Goal: Information Seeking & Learning: Learn about a topic

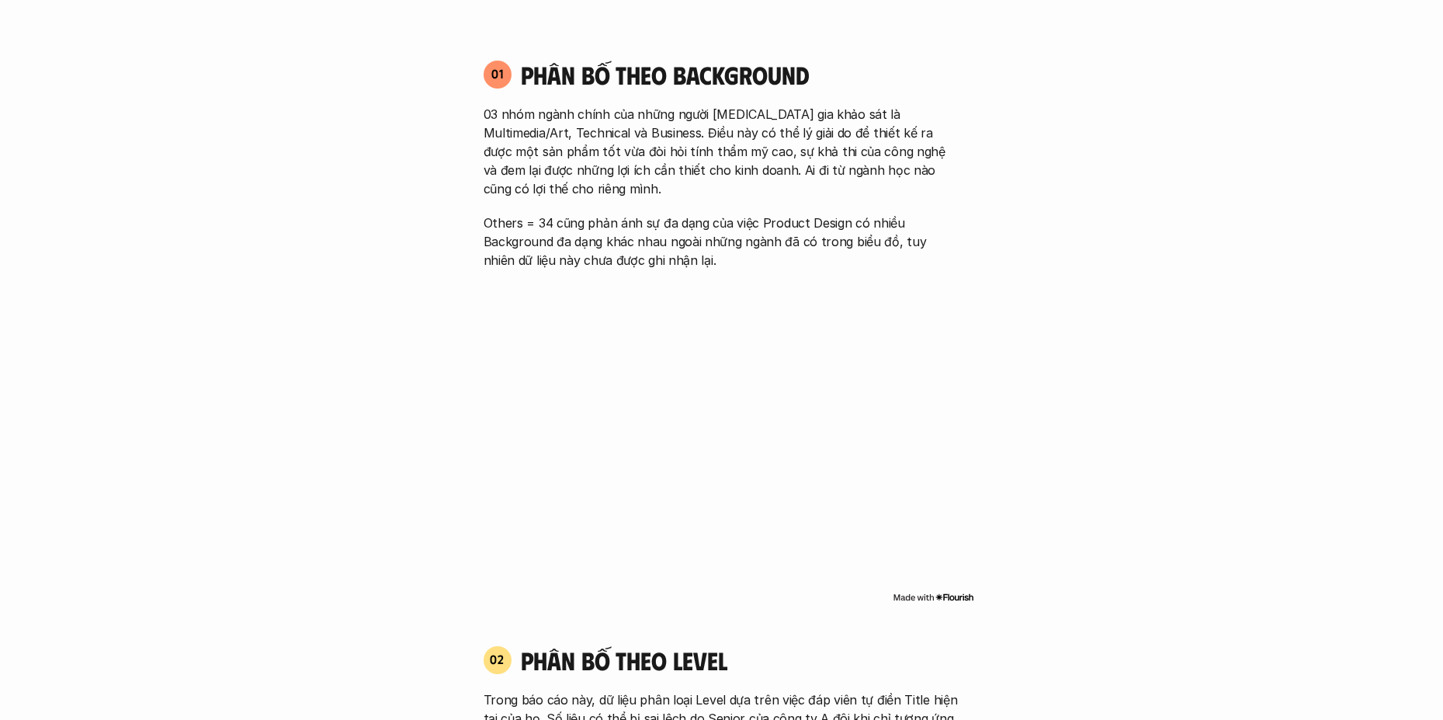
scroll to position [1087, 0]
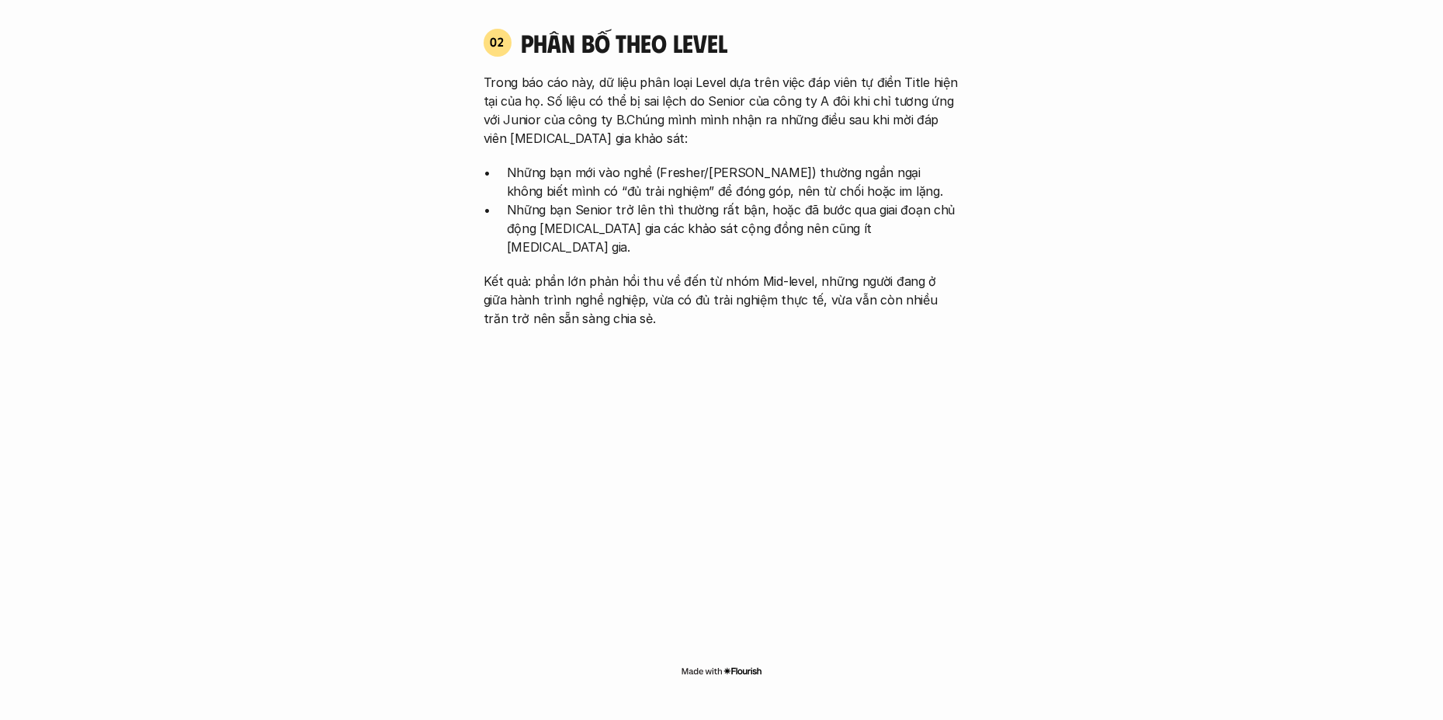
scroll to position [1708, 0]
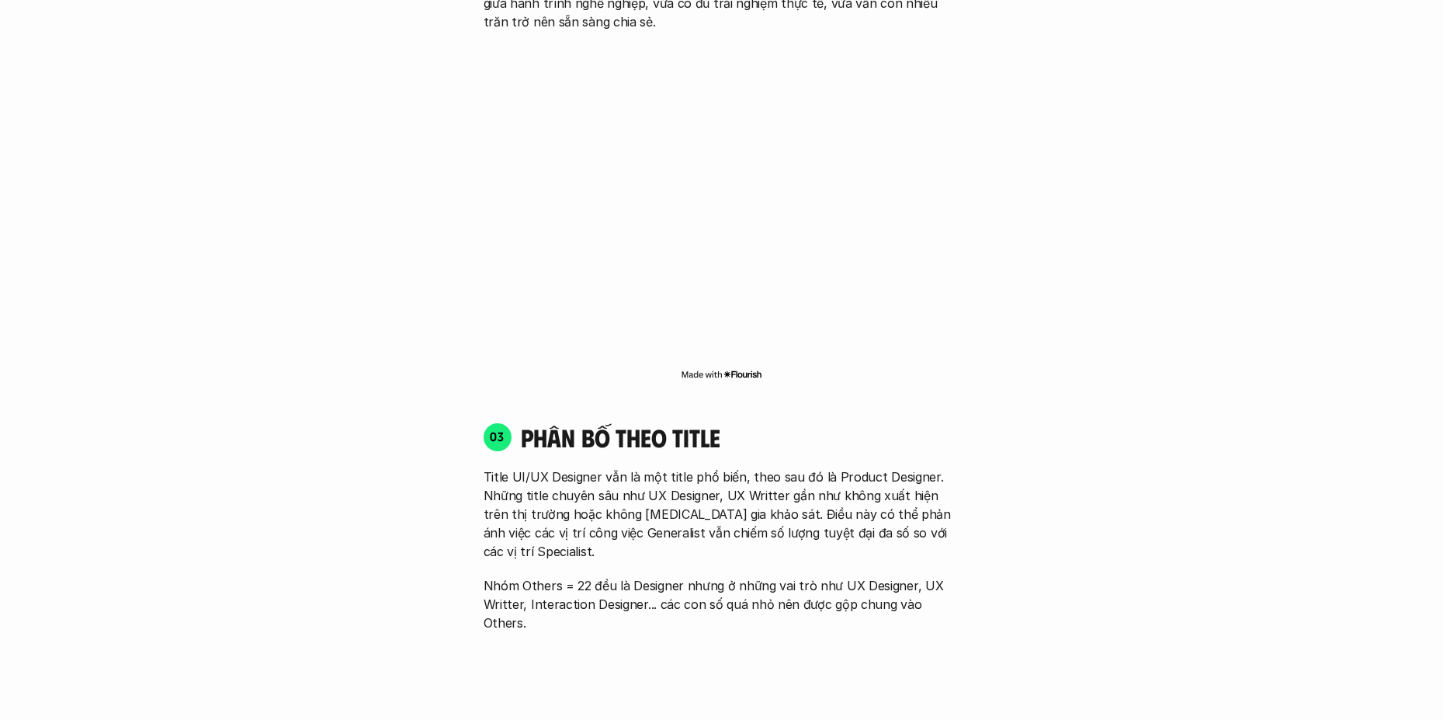
scroll to position [2019, 0]
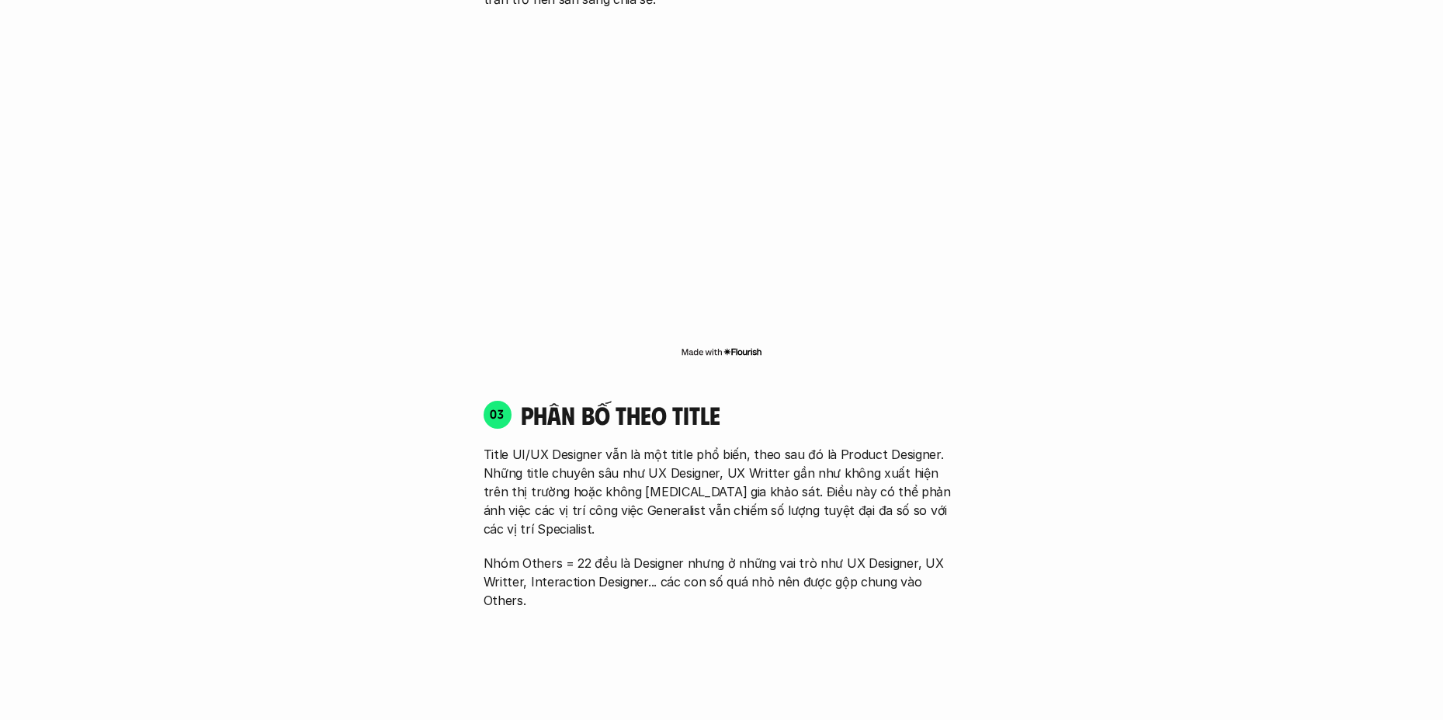
click at [283, 384] on div "01 Phân bố theo background 03 nhóm ngành chính của những người [MEDICAL_DATA] g…" at bounding box center [722, 526] width 994 height 2839
click at [394, 415] on div "01 Phân bố theo background 03 nhóm ngành chính của những người [MEDICAL_DATA] g…" at bounding box center [722, 526] width 994 height 2839
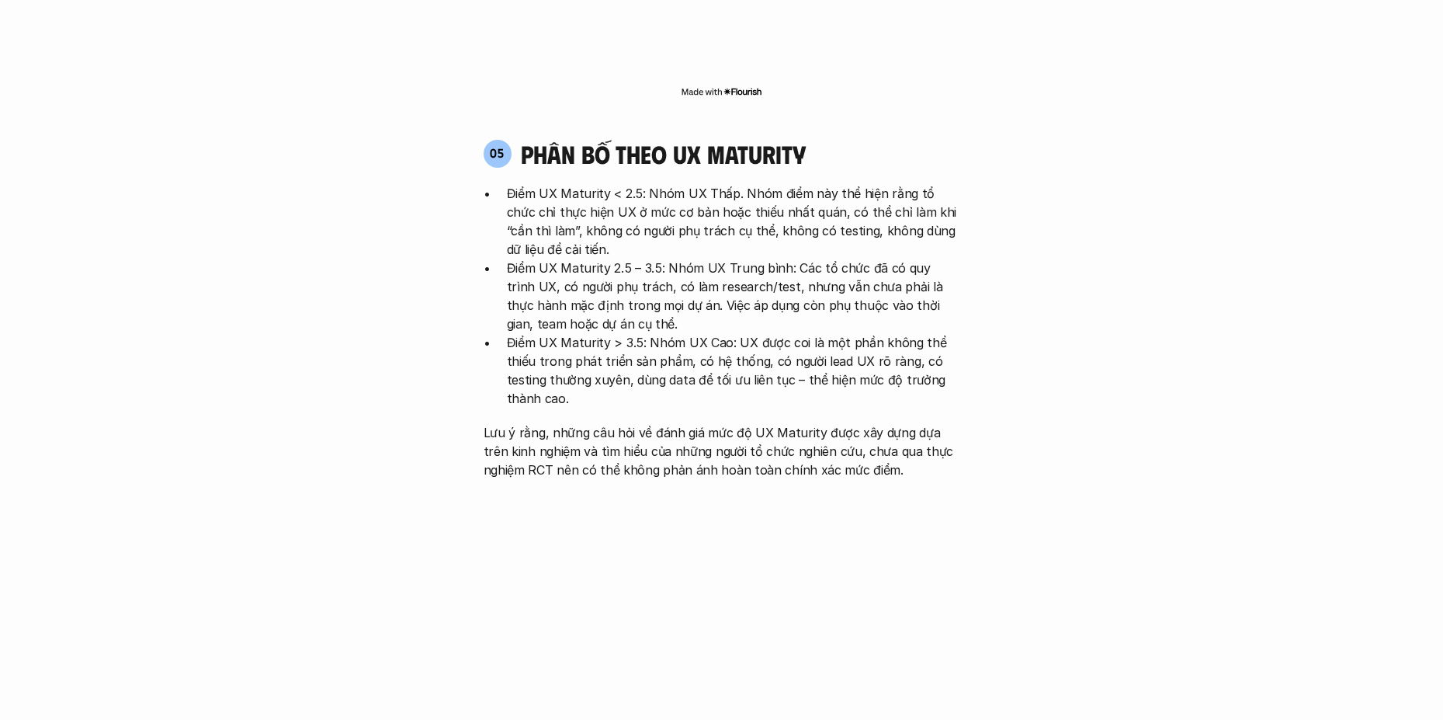
scroll to position [3183, 0]
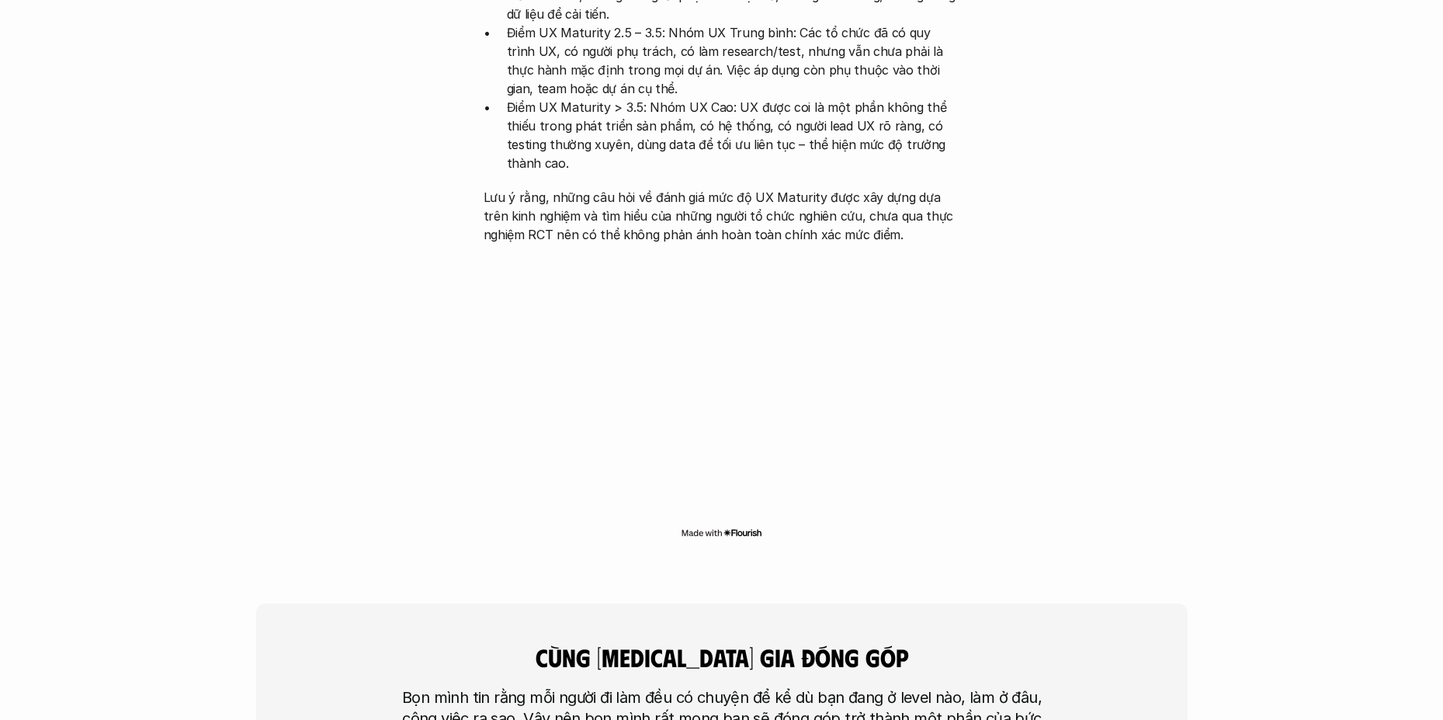
scroll to position [3416, 0]
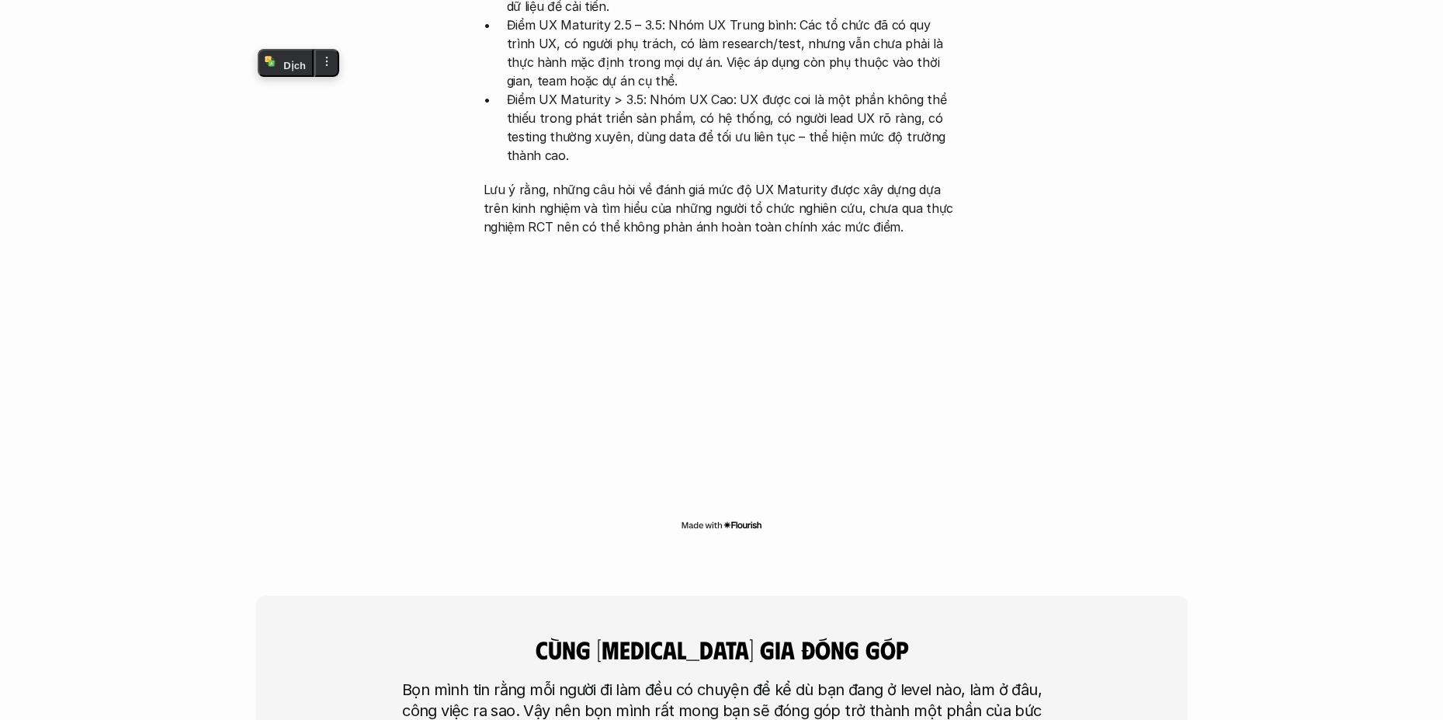
drag, startPoint x: 1071, startPoint y: 253, endPoint x: 1062, endPoint y: 253, distance: 9.3
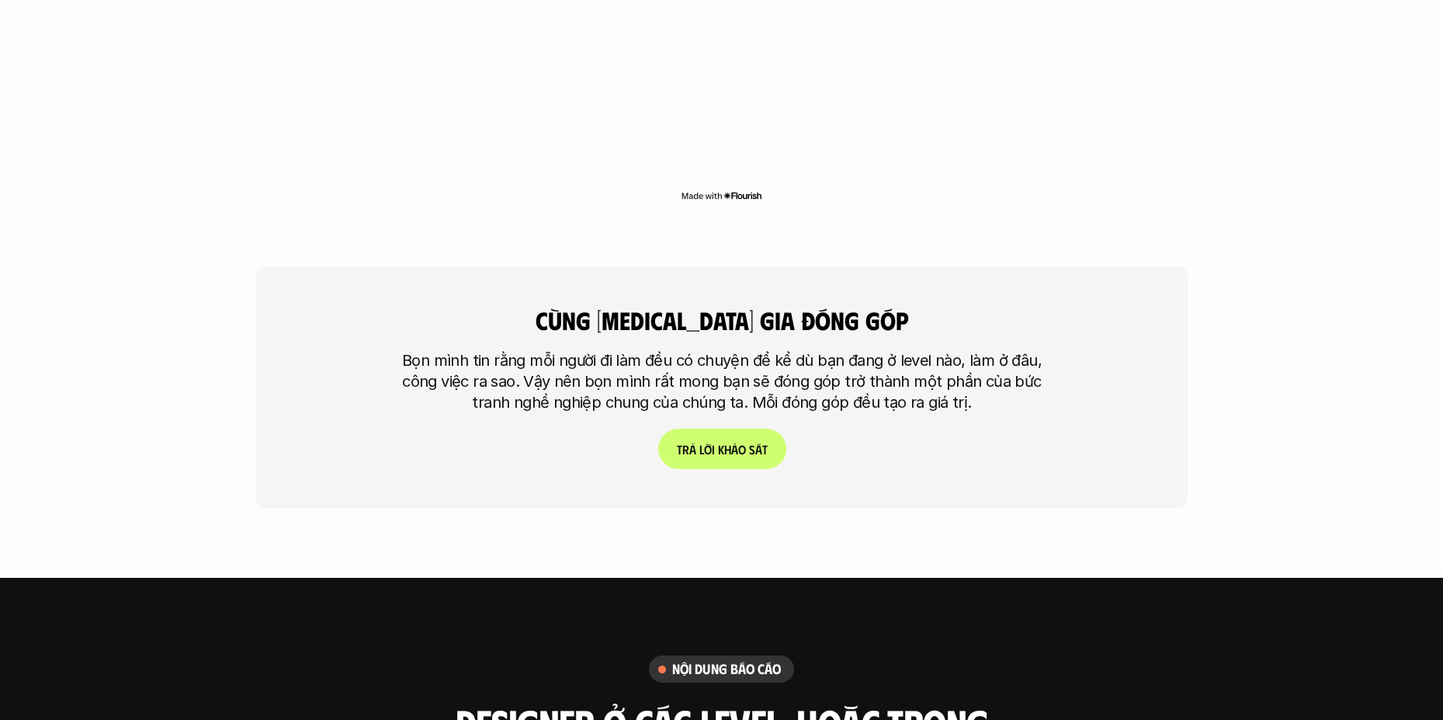
scroll to position [3804, 0]
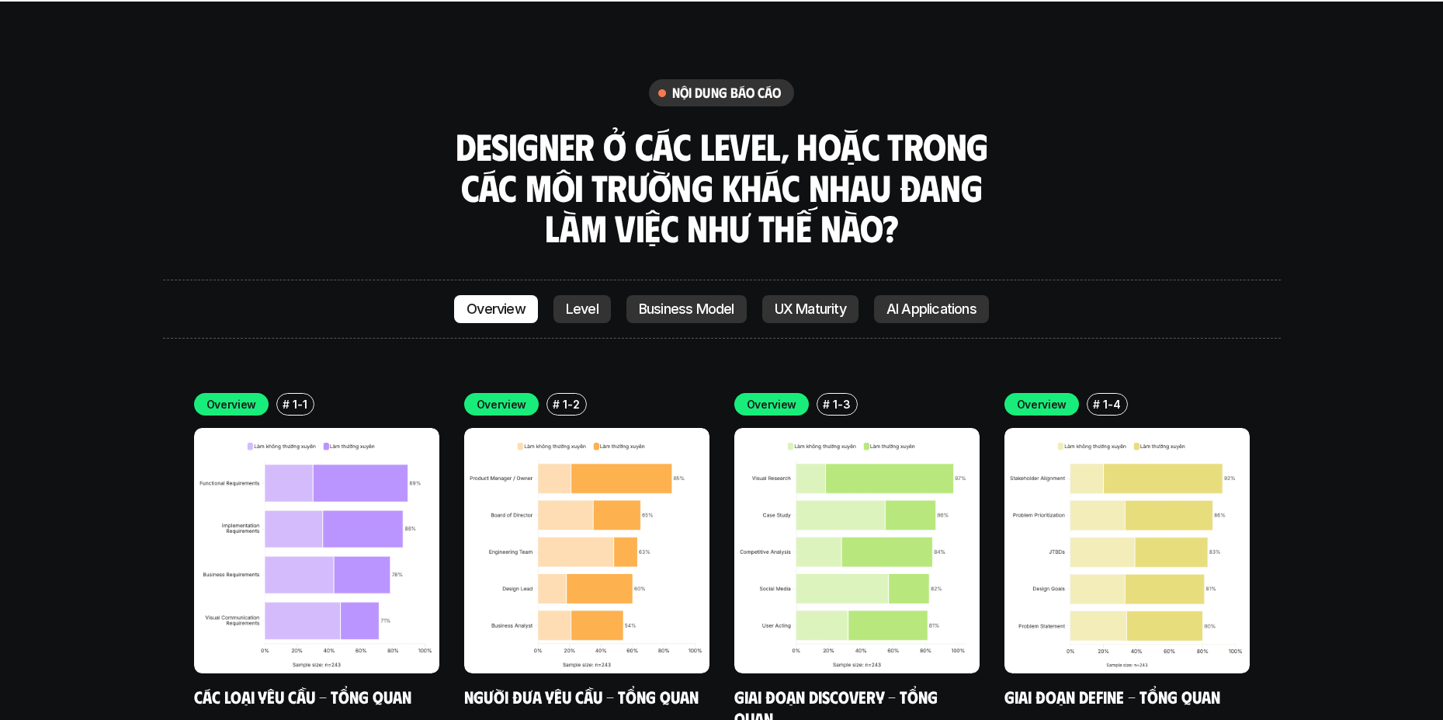
scroll to position [4348, 0]
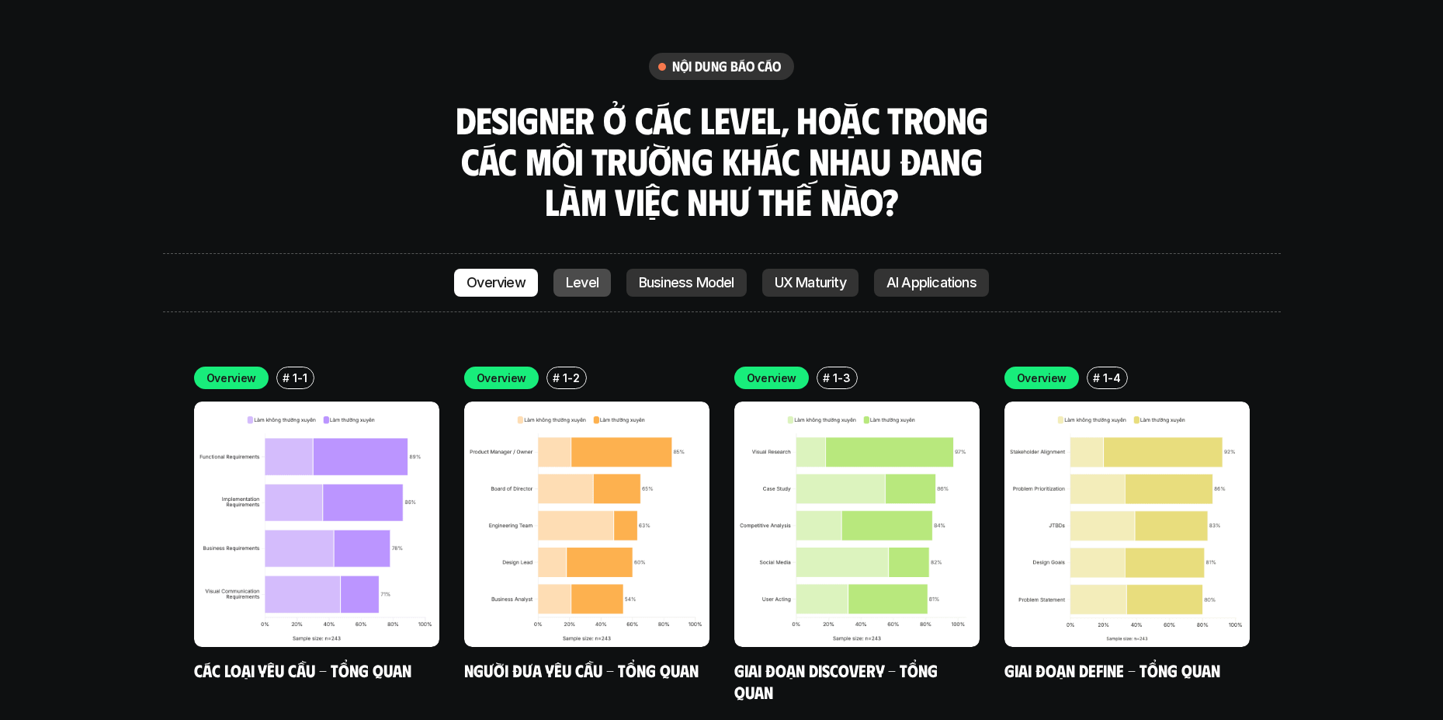
click at [570, 275] on p "Level" at bounding box center [582, 283] width 33 height 16
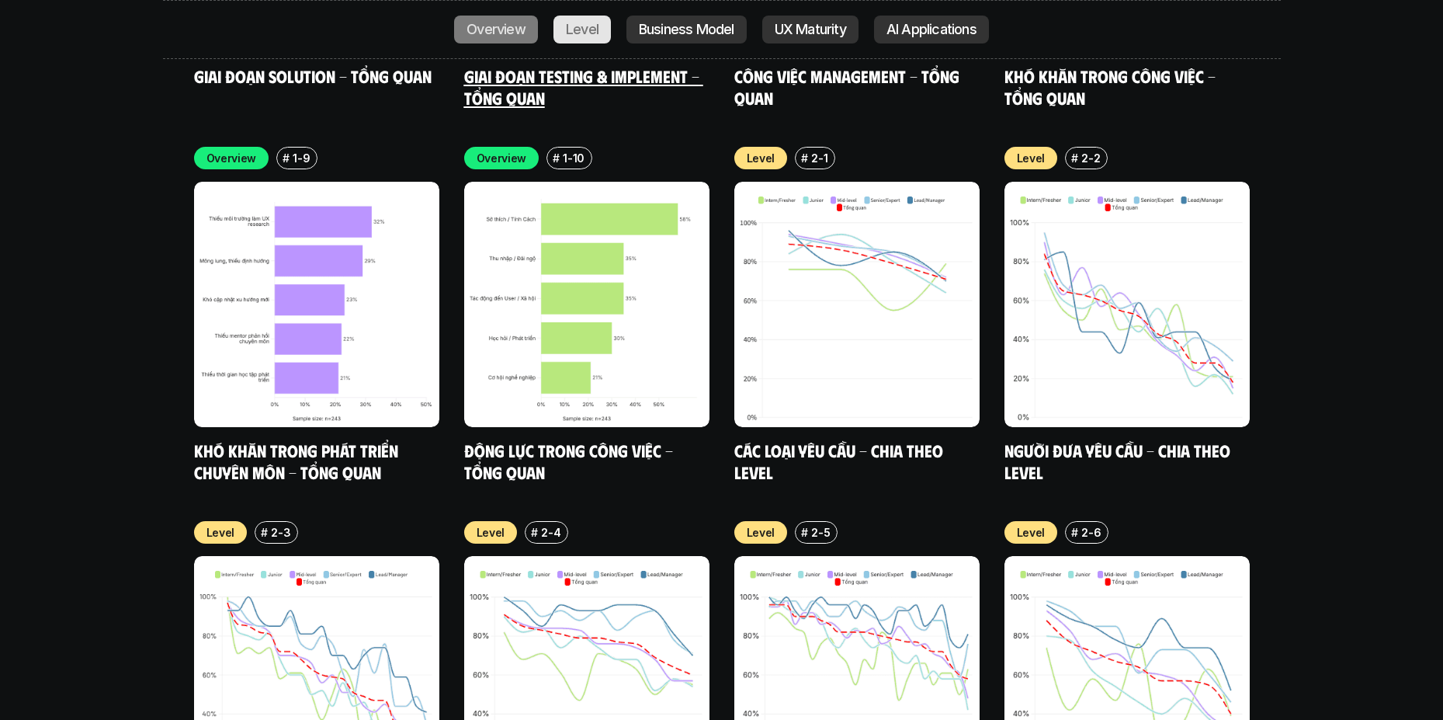
scroll to position [5318, 0]
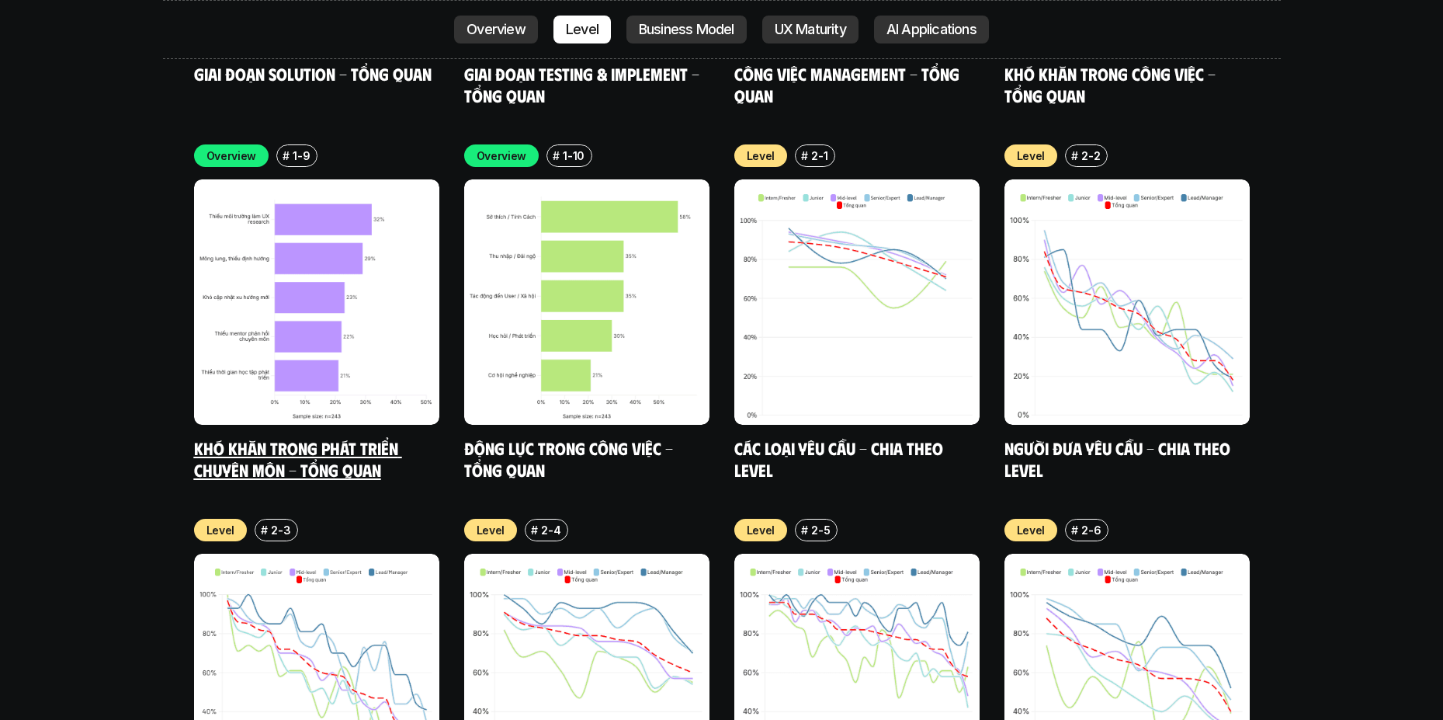
click at [335, 437] on link "Khó khăn trong phát triển chuyên môn - Tổng quan" at bounding box center [298, 458] width 208 height 43
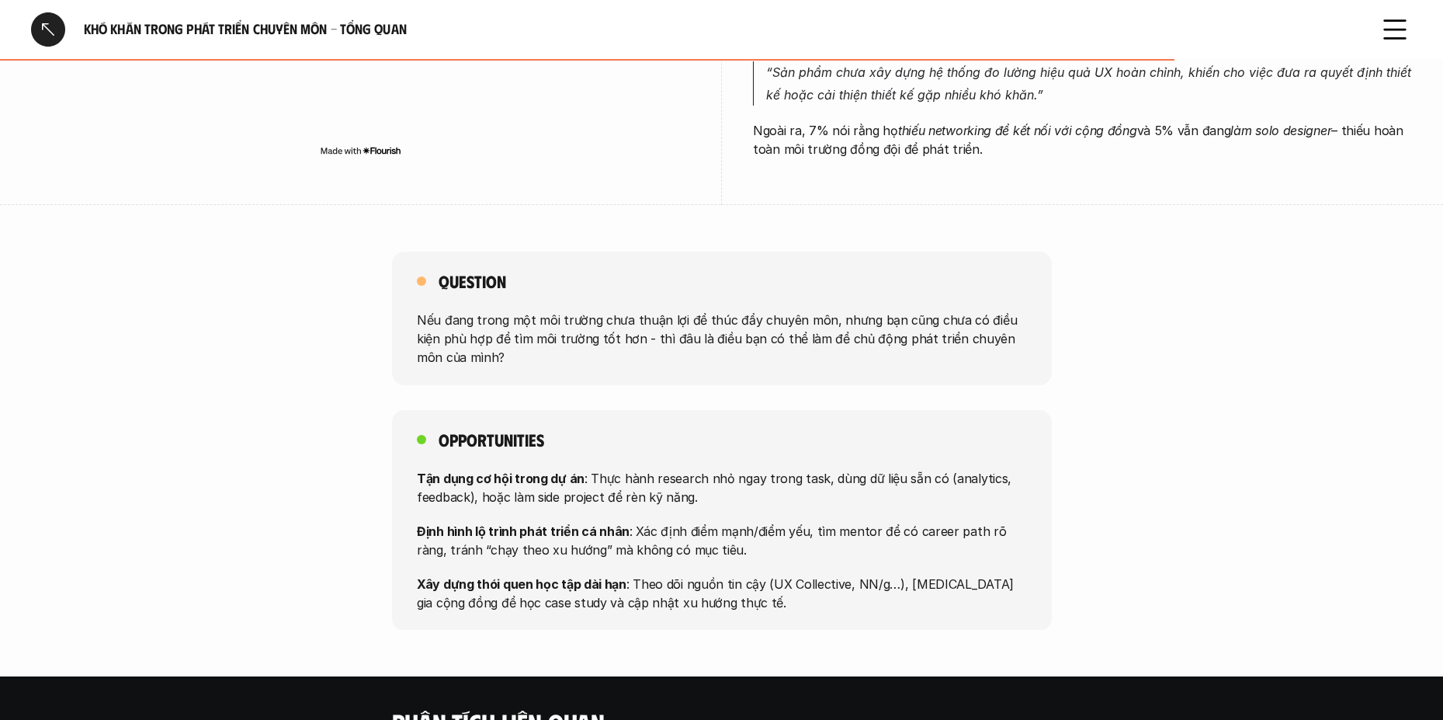
scroll to position [932, 0]
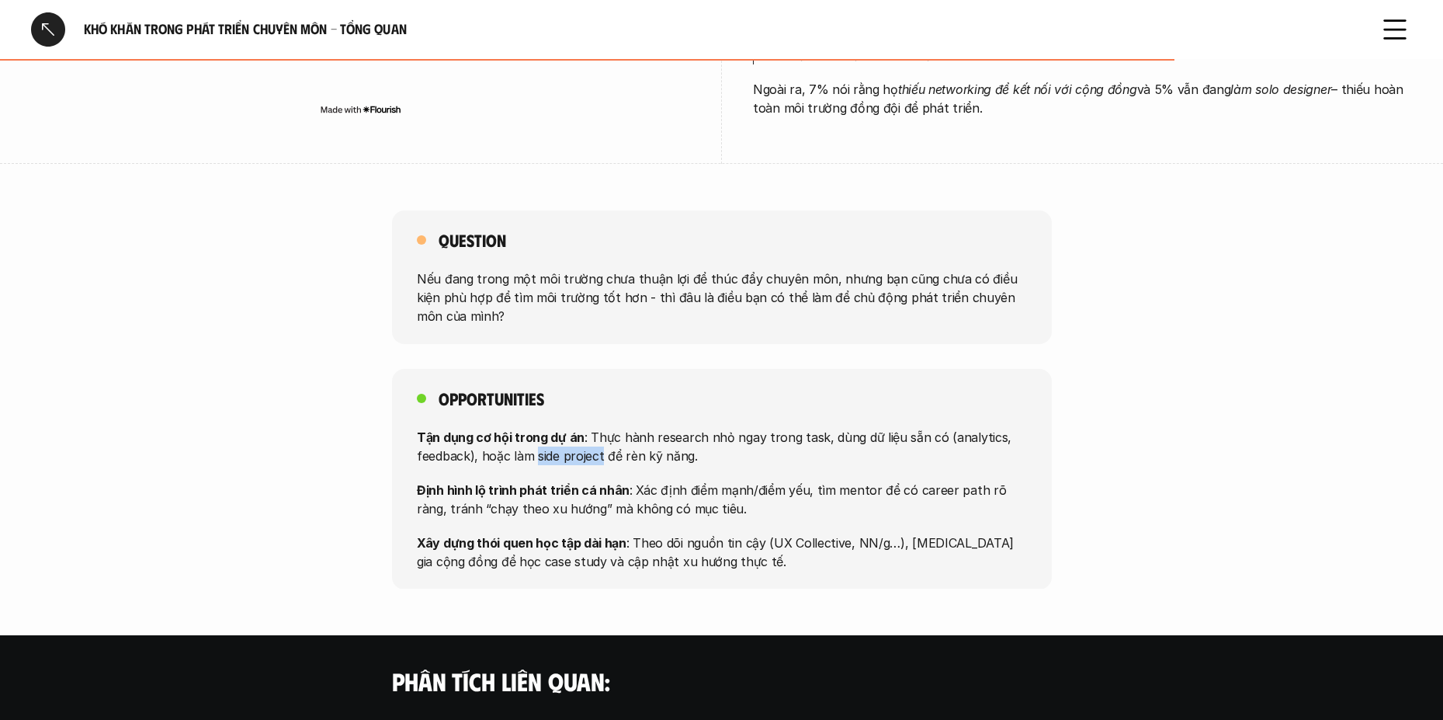
drag, startPoint x: 535, startPoint y: 432, endPoint x: 602, endPoint y: 436, distance: 66.8
click at [602, 436] on p "Tận dụng cơ hội trong dự án : Thực hành research nhỏ ngay trong task, dùng dữ l…" at bounding box center [722, 445] width 610 height 37
click at [572, 461] on img at bounding box center [568, 456] width 18 height 18
click at [287, 441] on div "Opportunities Tận dụng cơ hội trong dự án : Thực hành research nhỏ ngay trong t…" at bounding box center [721, 479] width 1443 height 220
click at [205, 334] on div "Question Nếu đang trong một môi trường chưa thuận lợi để thúc đẩy chuyên môn, n…" at bounding box center [721, 399] width 1443 height 378
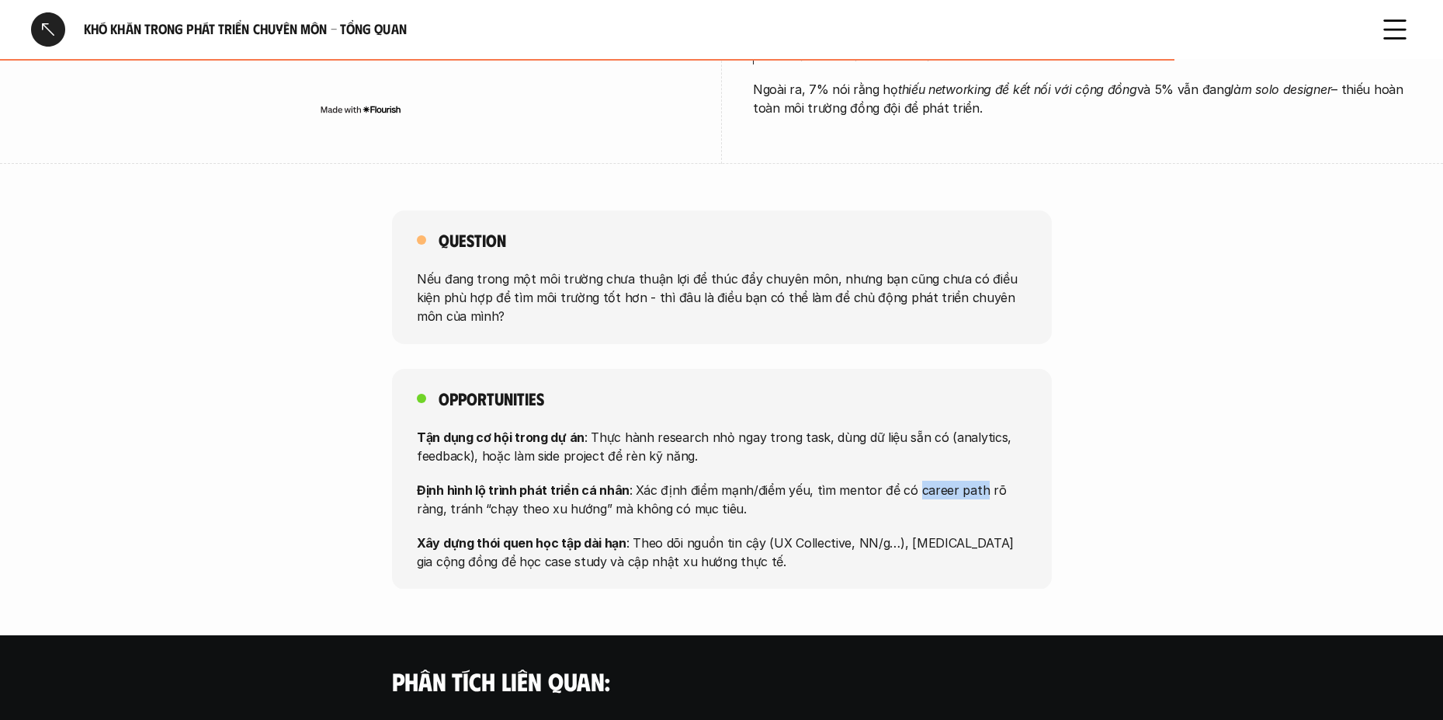
drag, startPoint x: 909, startPoint y: 474, endPoint x: 971, endPoint y: 474, distance: 61.3
click at [971, 480] on p "Định hình lộ trình phát triển cá nhân : Xác định điểm mạnh/điểm yếu, tìm mentor…" at bounding box center [722, 498] width 610 height 37
click at [938, 491] on img at bounding box center [938, 490] width 18 height 18
click at [165, 454] on div "Opportunities Tận dụng cơ hội trong dự án : Thực hành research nhỏ ngay trong t…" at bounding box center [721, 479] width 1443 height 220
click at [1187, 401] on div "Opportunities Tận dụng cơ hội trong dự án : Thực hành research nhỏ ngay trong t…" at bounding box center [721, 479] width 1443 height 220
